Goal: Task Accomplishment & Management: Manage account settings

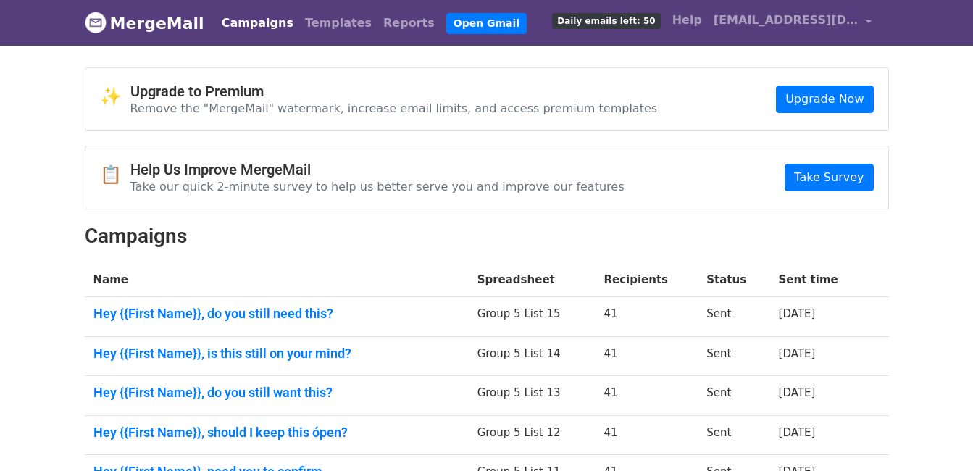
click at [234, 27] on link "Campaigns" at bounding box center [257, 23] width 83 height 29
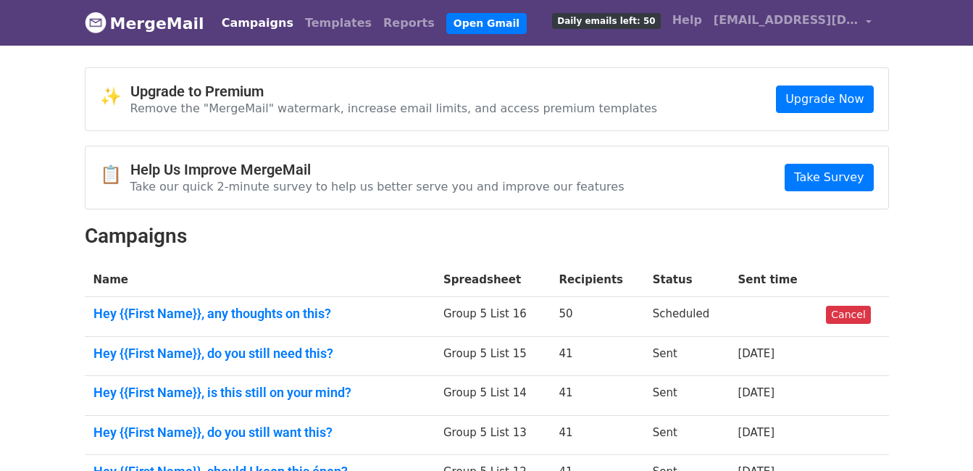
click at [254, 25] on link "Campaigns" at bounding box center [257, 23] width 83 height 29
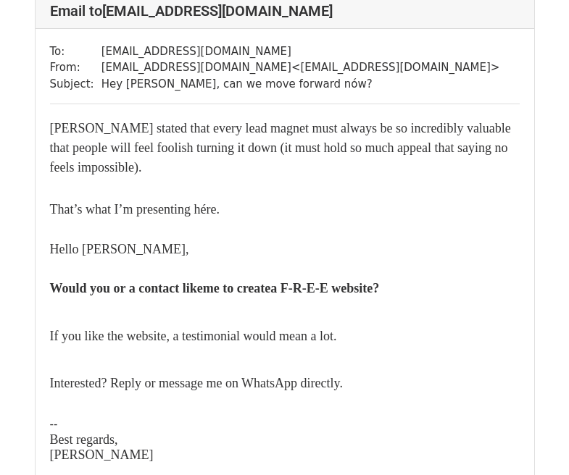
scroll to position [145, 0]
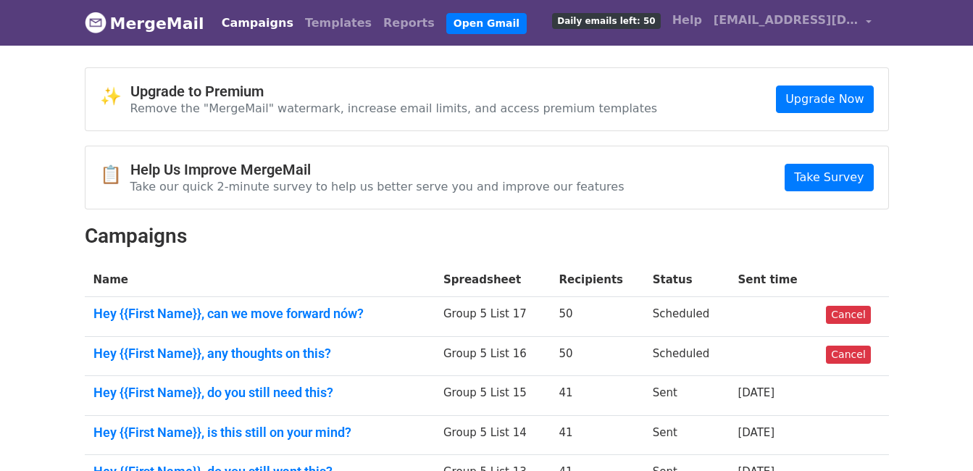
click at [228, 22] on link "Campaigns" at bounding box center [257, 23] width 83 height 29
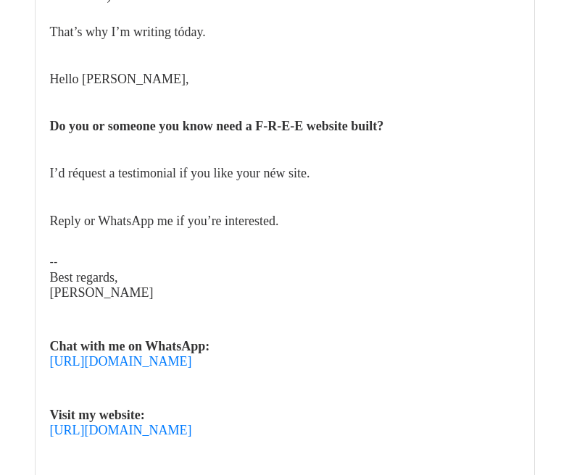
scroll to position [290, 0]
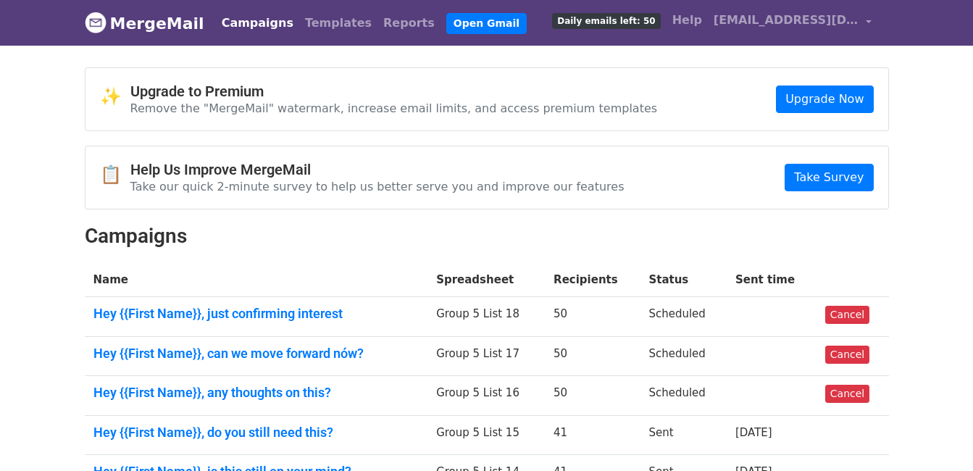
click at [241, 22] on link "Campaigns" at bounding box center [257, 23] width 83 height 29
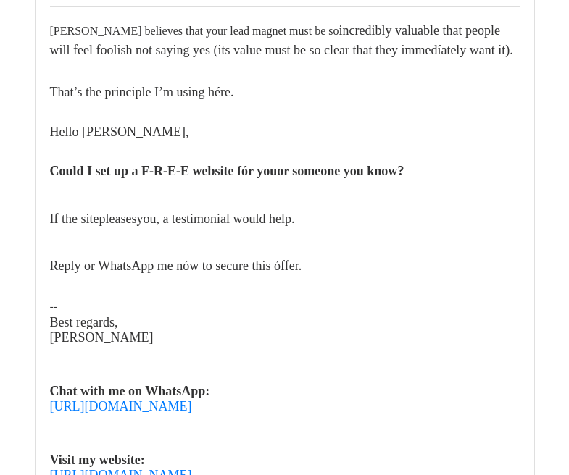
scroll to position [217, 0]
